Goal: Transaction & Acquisition: Purchase product/service

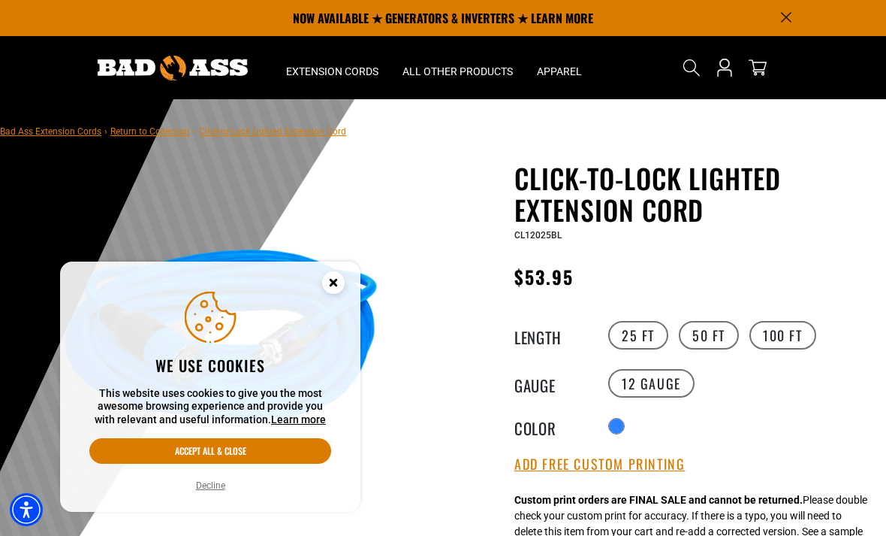
click at [330, 288] on circle "Close this option" at bounding box center [333, 282] width 23 height 23
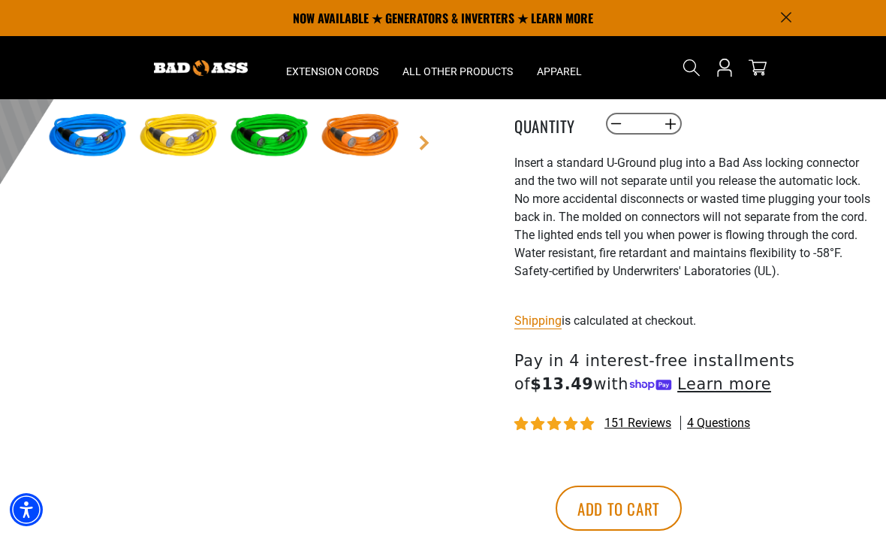
scroll to position [477, 0]
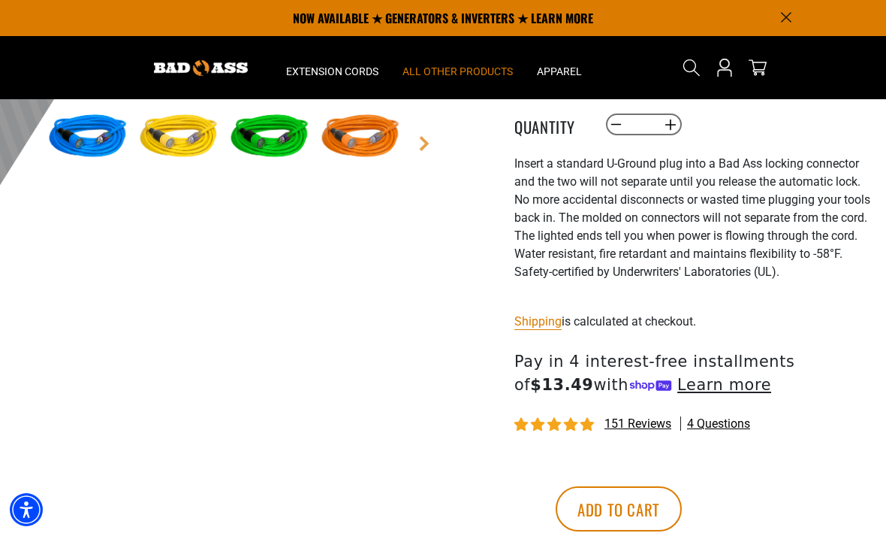
click at [445, 72] on span "All Other Products" at bounding box center [458, 72] width 110 height 14
click at [466, 68] on span "All Other Products" at bounding box center [458, 72] width 110 height 14
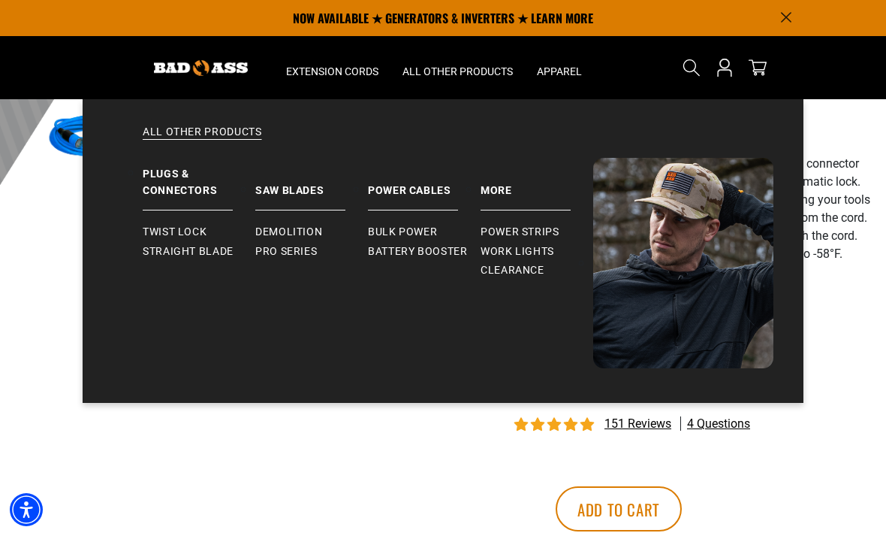
click at [170, 226] on span "Twist Lock" at bounding box center [175, 232] width 64 height 14
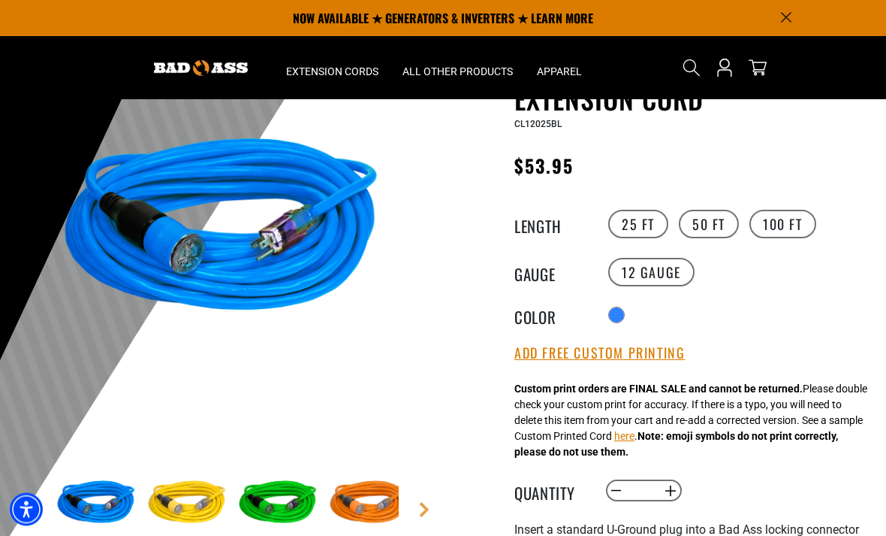
scroll to position [0, 0]
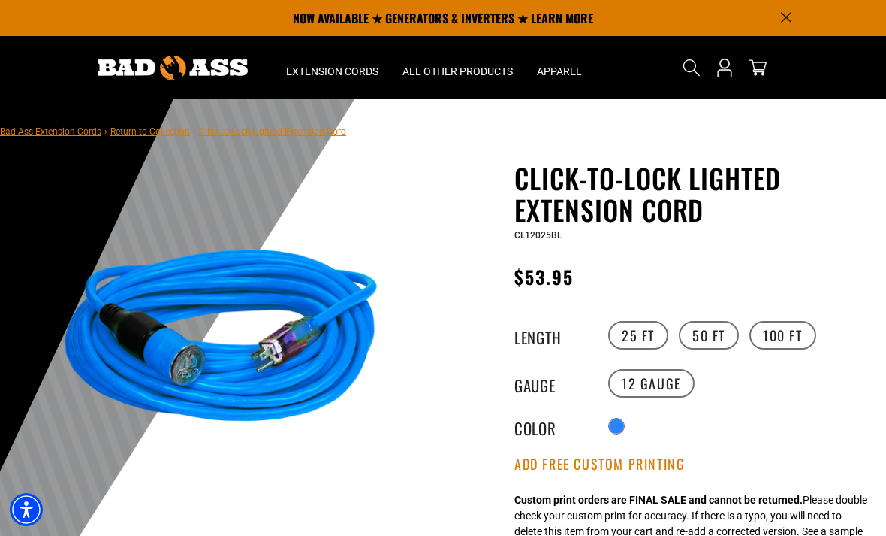
click at [690, 65] on icon "Search" at bounding box center [692, 68] width 18 height 18
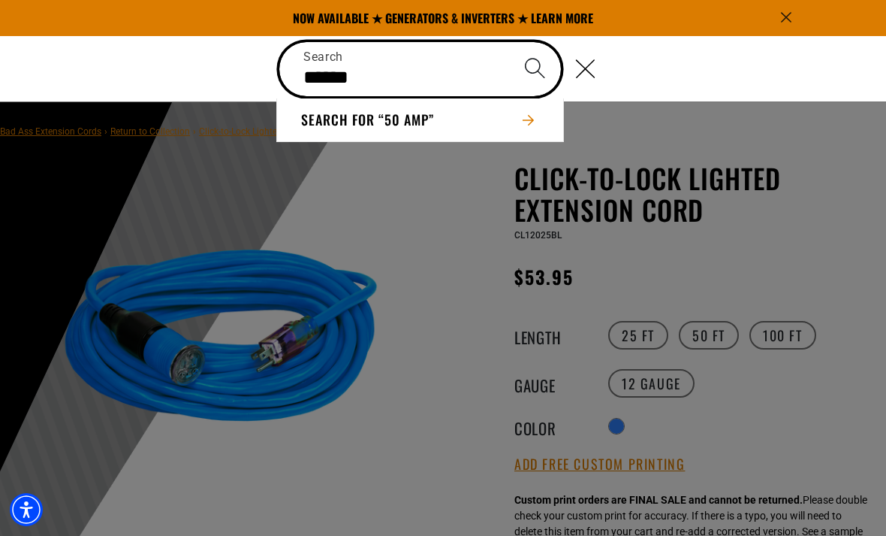
type input "******"
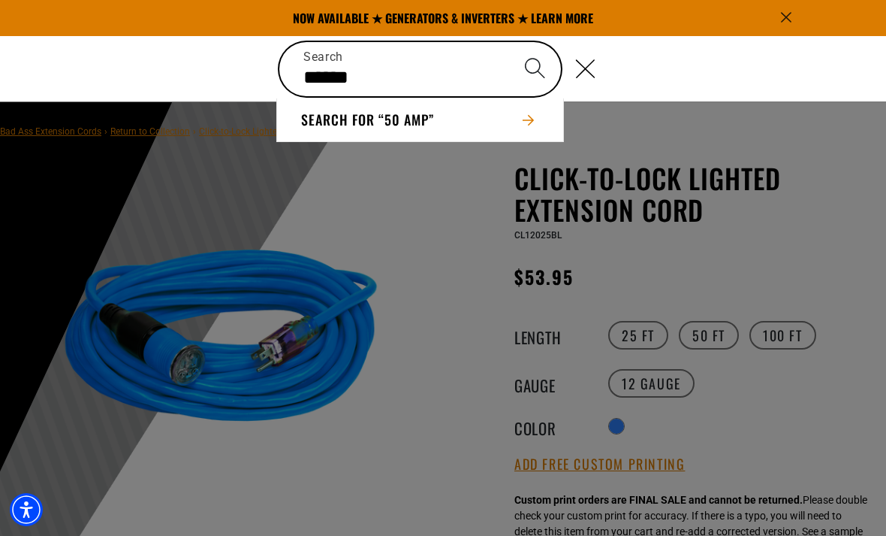
click at [418, 115] on button "Search for “50 amp”" at bounding box center [420, 119] width 286 height 43
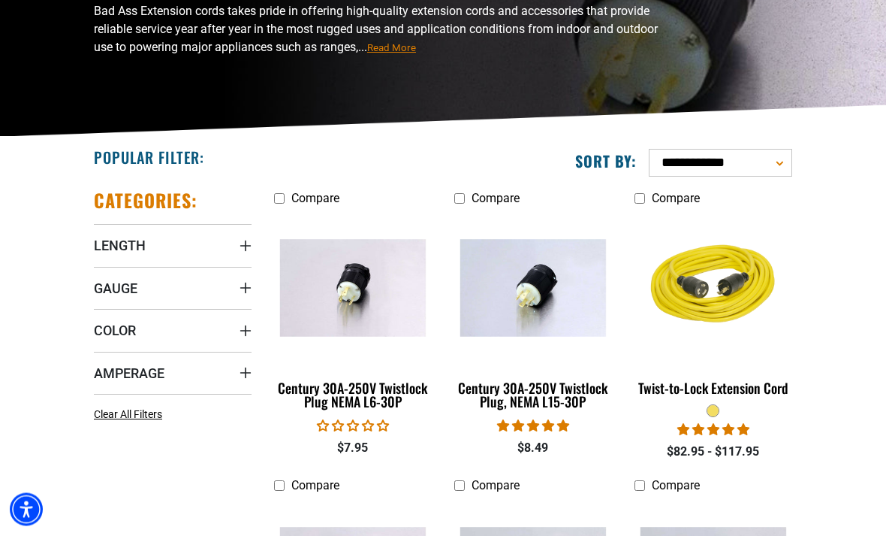
scroll to position [188, 0]
click at [147, 373] on span "Amperage" at bounding box center [129, 372] width 71 height 17
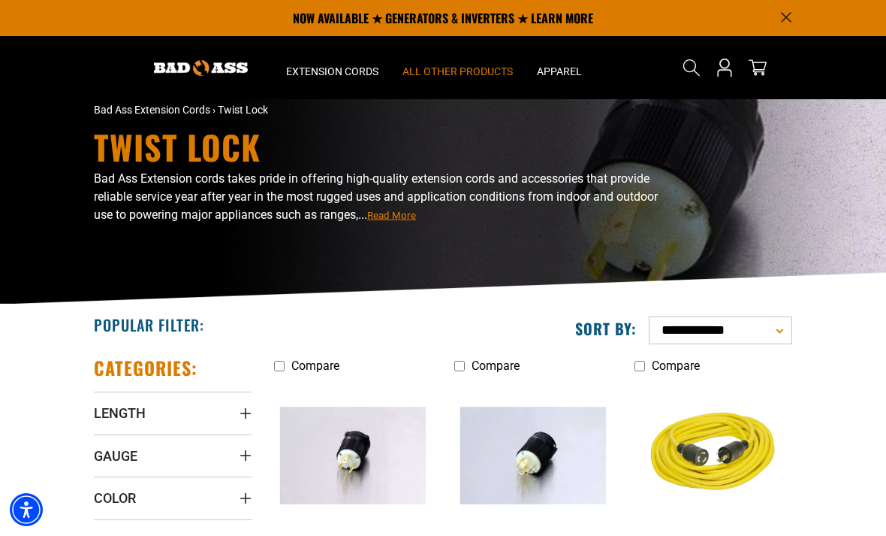
scroll to position [0, 0]
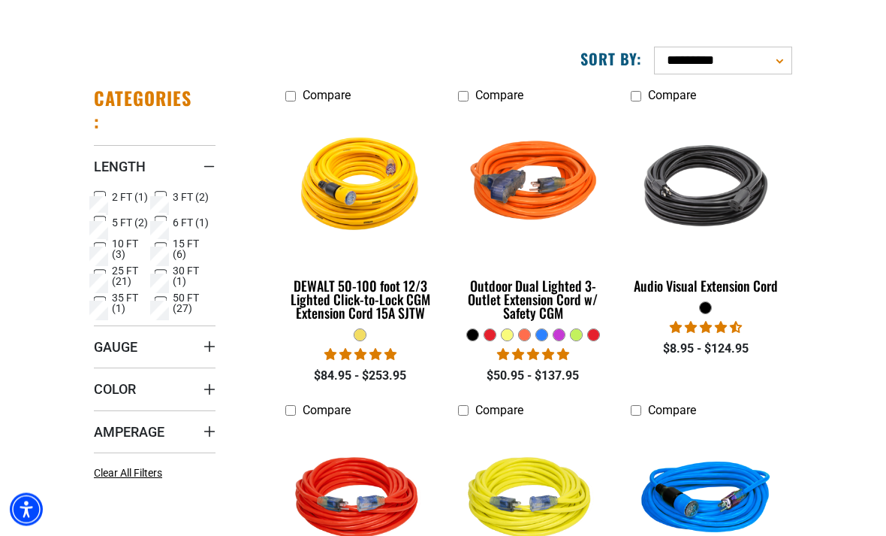
scroll to position [180, 0]
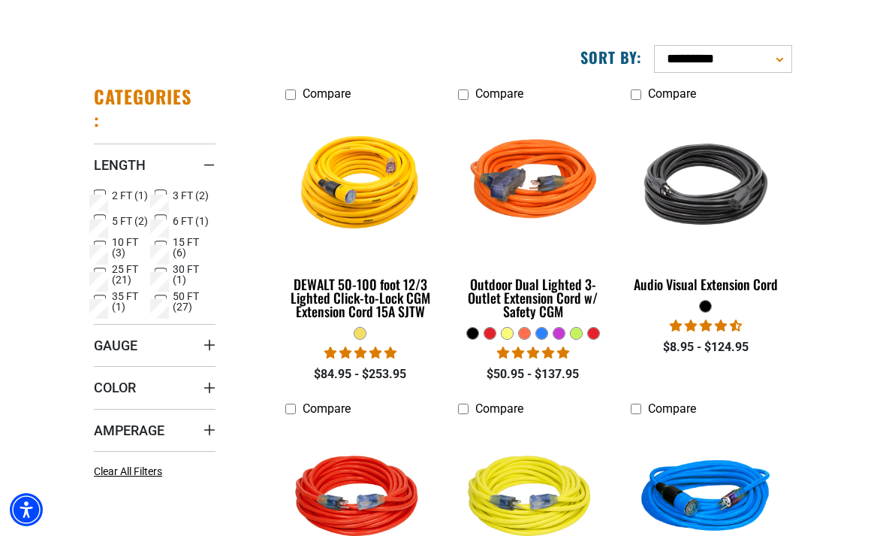
click at [128, 433] on span "Amperage" at bounding box center [129, 429] width 71 height 17
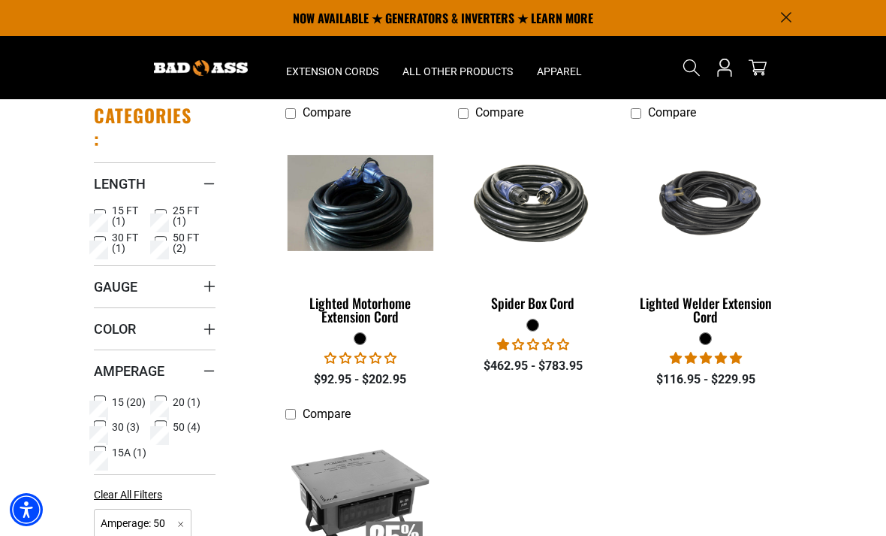
scroll to position [163, 0]
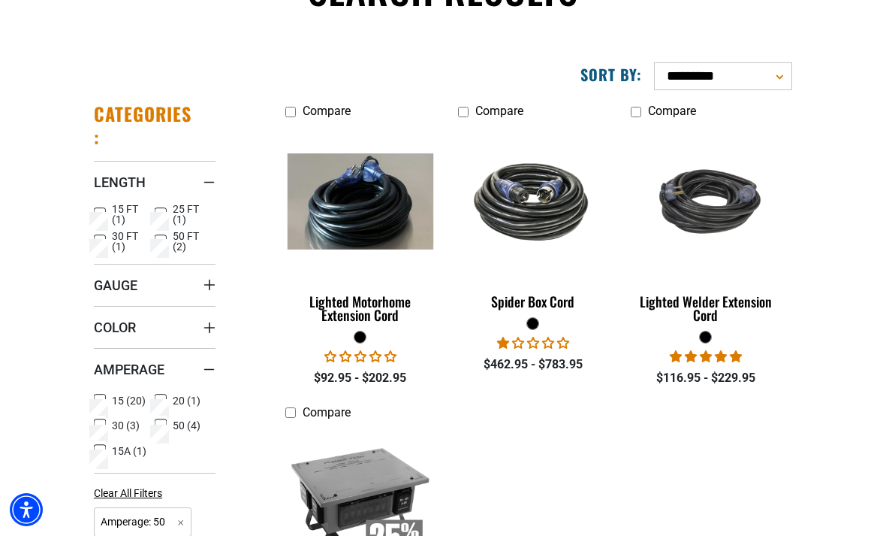
click at [340, 215] on img at bounding box center [360, 201] width 162 height 96
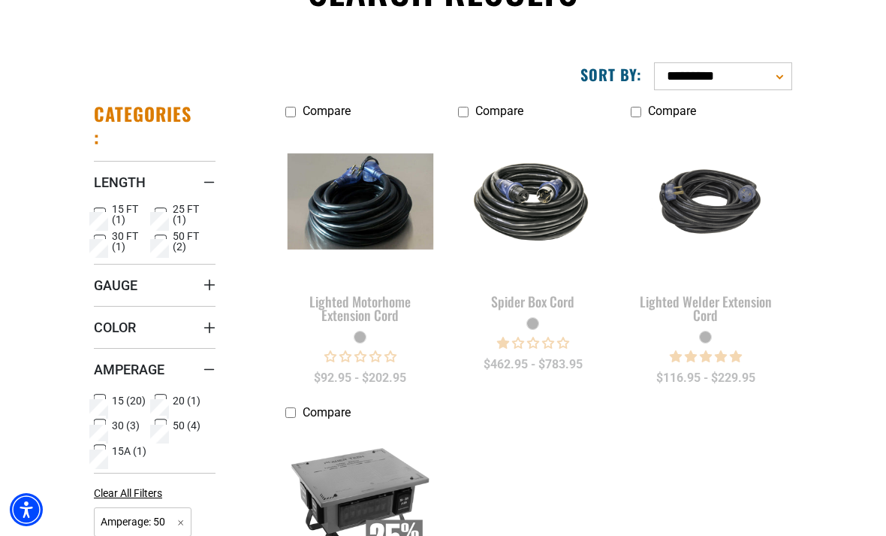
scroll to position [228, 0]
